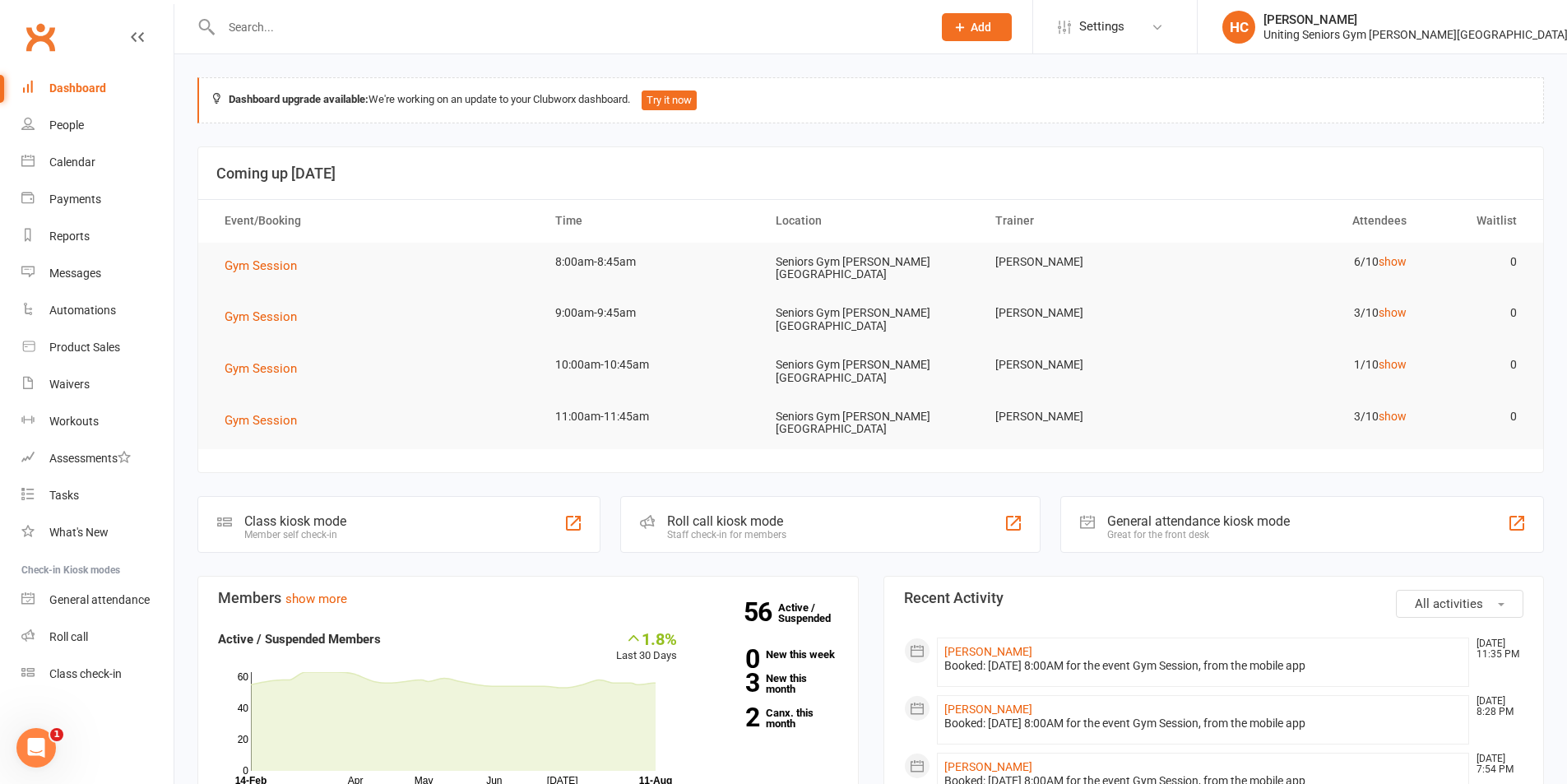
click at [284, 24] on input "text" at bounding box center [568, 27] width 704 height 23
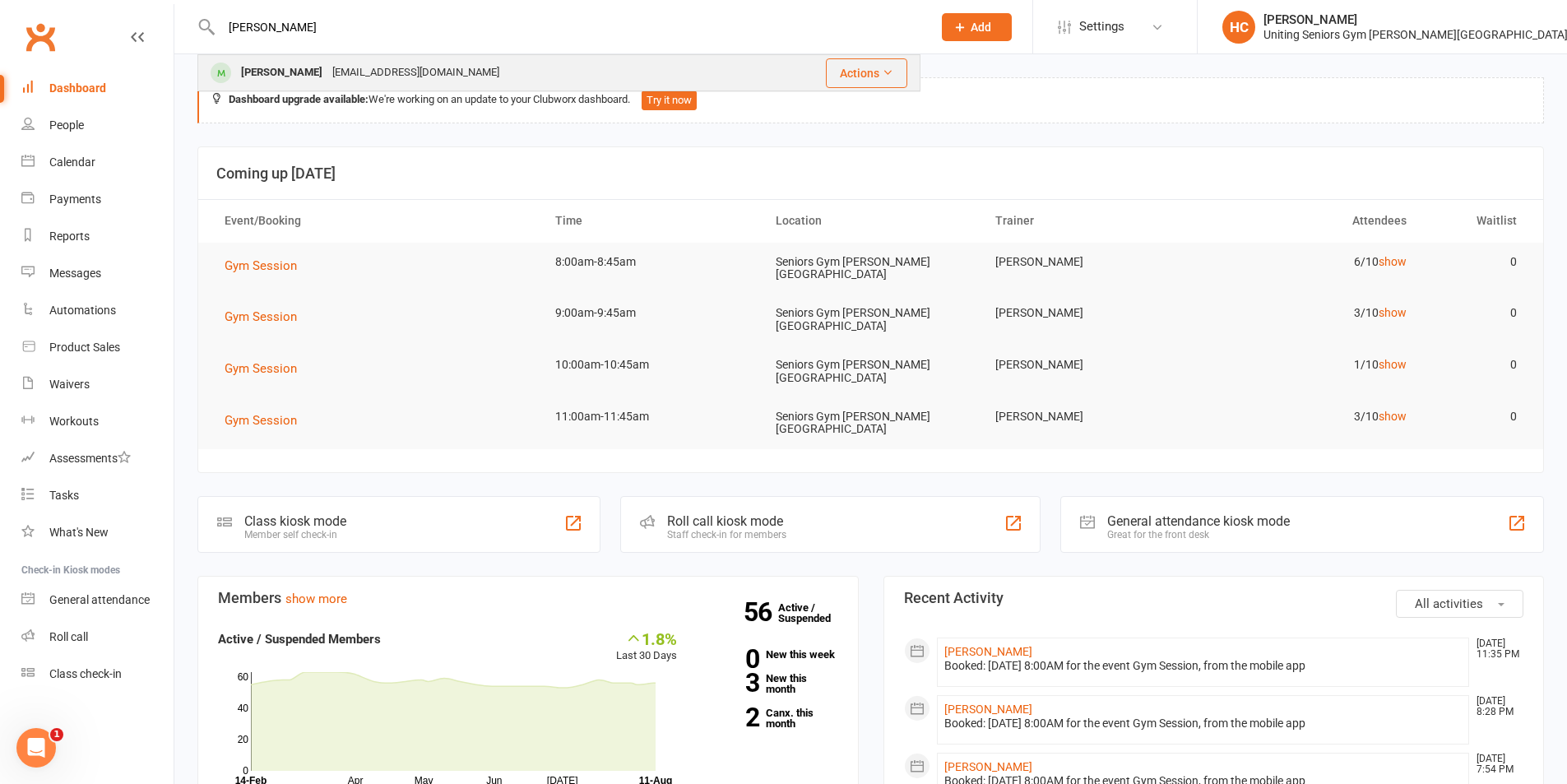
type input "[PERSON_NAME]"
click at [301, 70] on div "[PERSON_NAME]" at bounding box center [282, 73] width 91 height 24
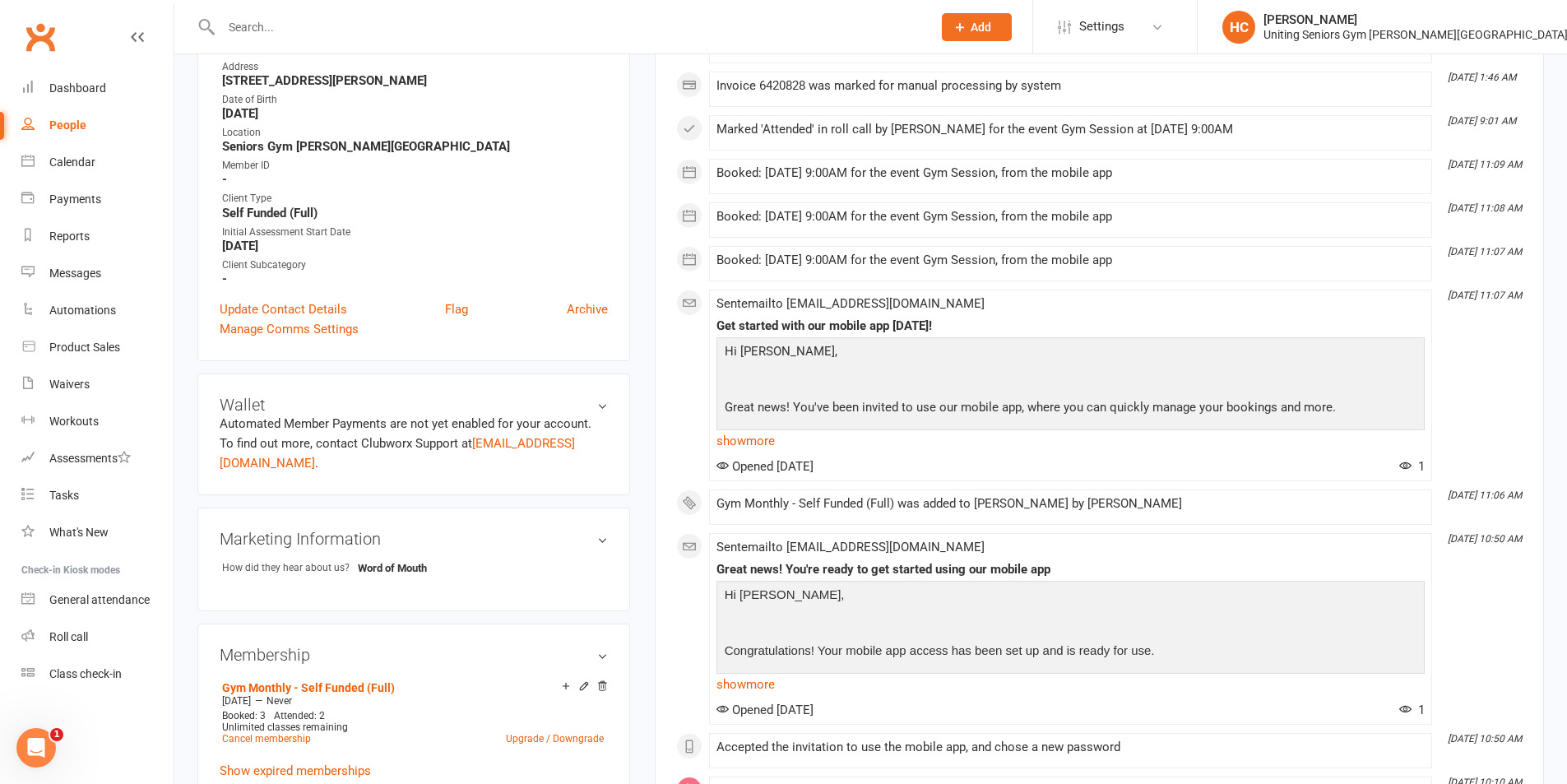
scroll to position [329, 0]
click at [288, 298] on link "Update Contact Details" at bounding box center [283, 307] width 127 height 20
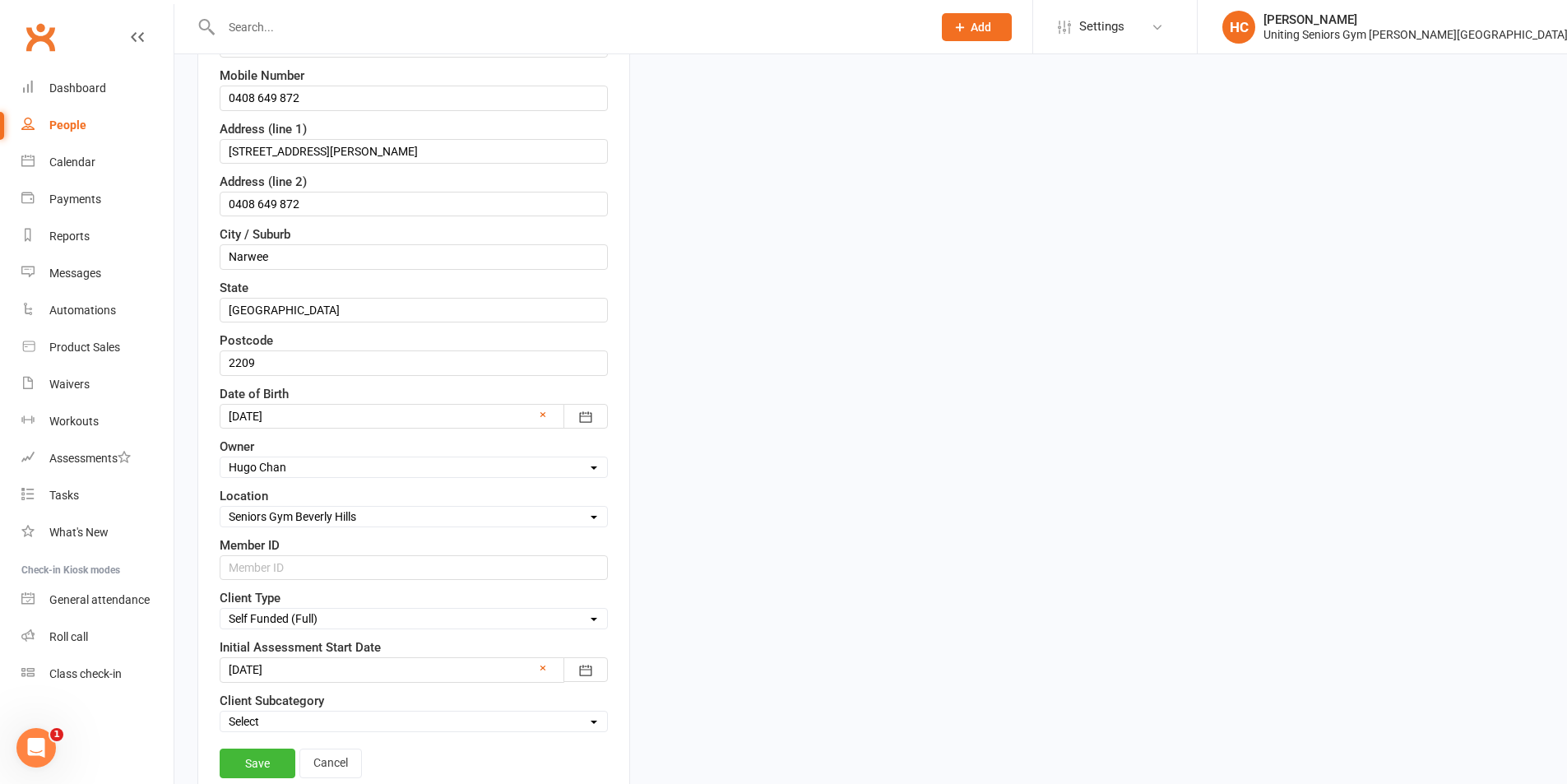
scroll to position [571, 0]
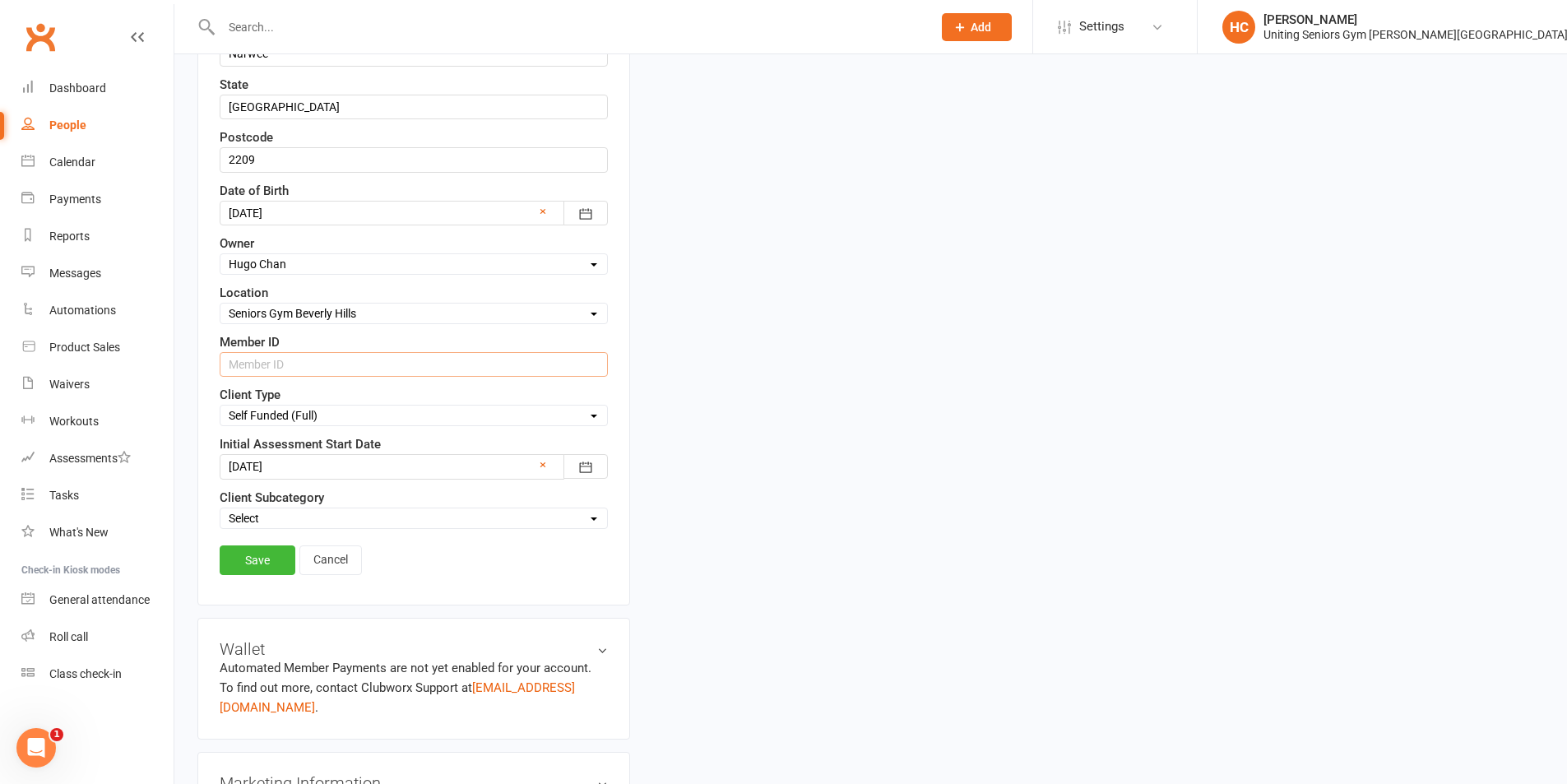
click at [307, 356] on input "text" at bounding box center [413, 364] width 388 height 25
paste input "C0112496"
type input "C0112496"
click at [269, 557] on link "Save" at bounding box center [257, 560] width 76 height 29
